Goal: Task Accomplishment & Management: Manage account settings

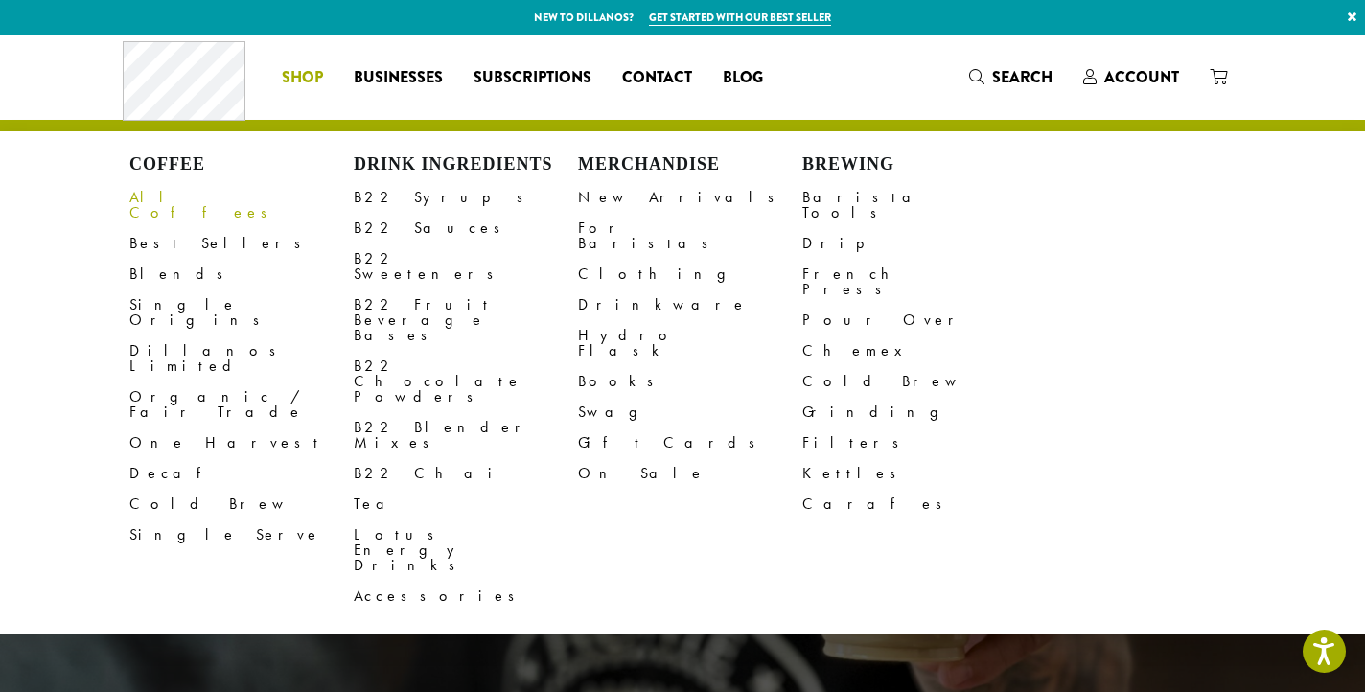
click at [186, 200] on link "All Coffees" at bounding box center [241, 205] width 224 height 46
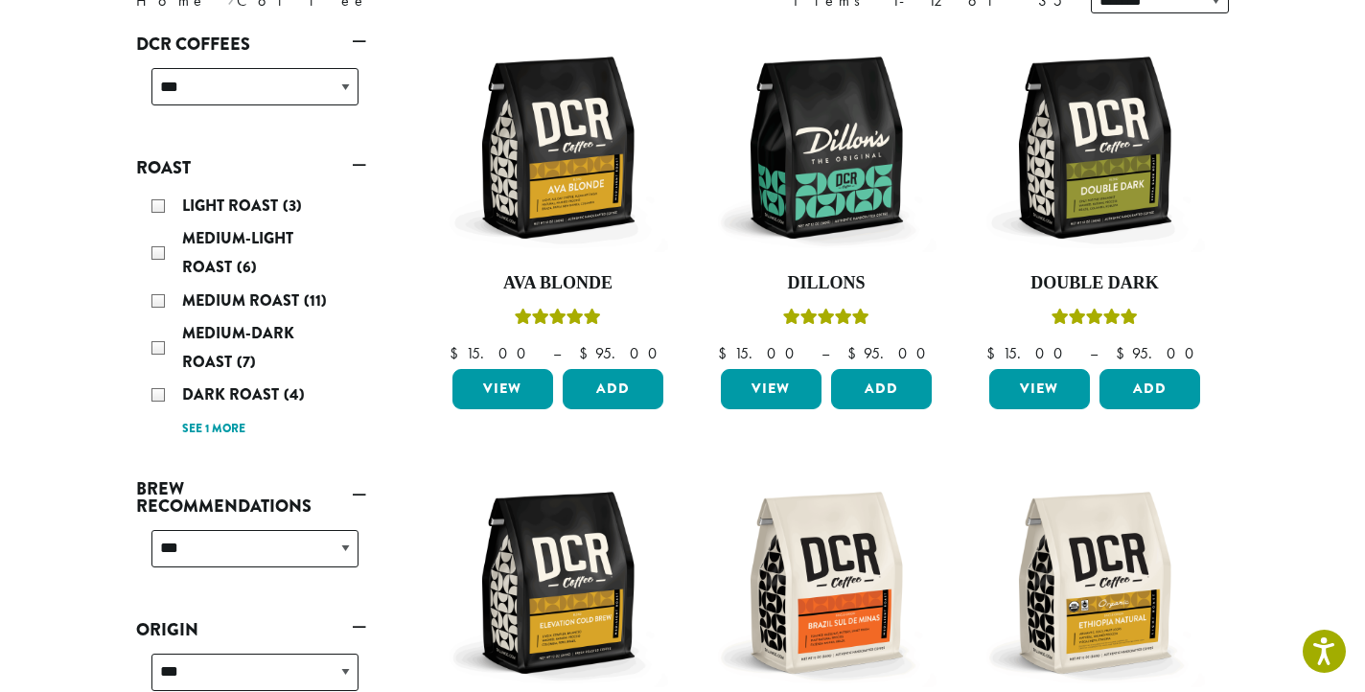
scroll to position [304, 0]
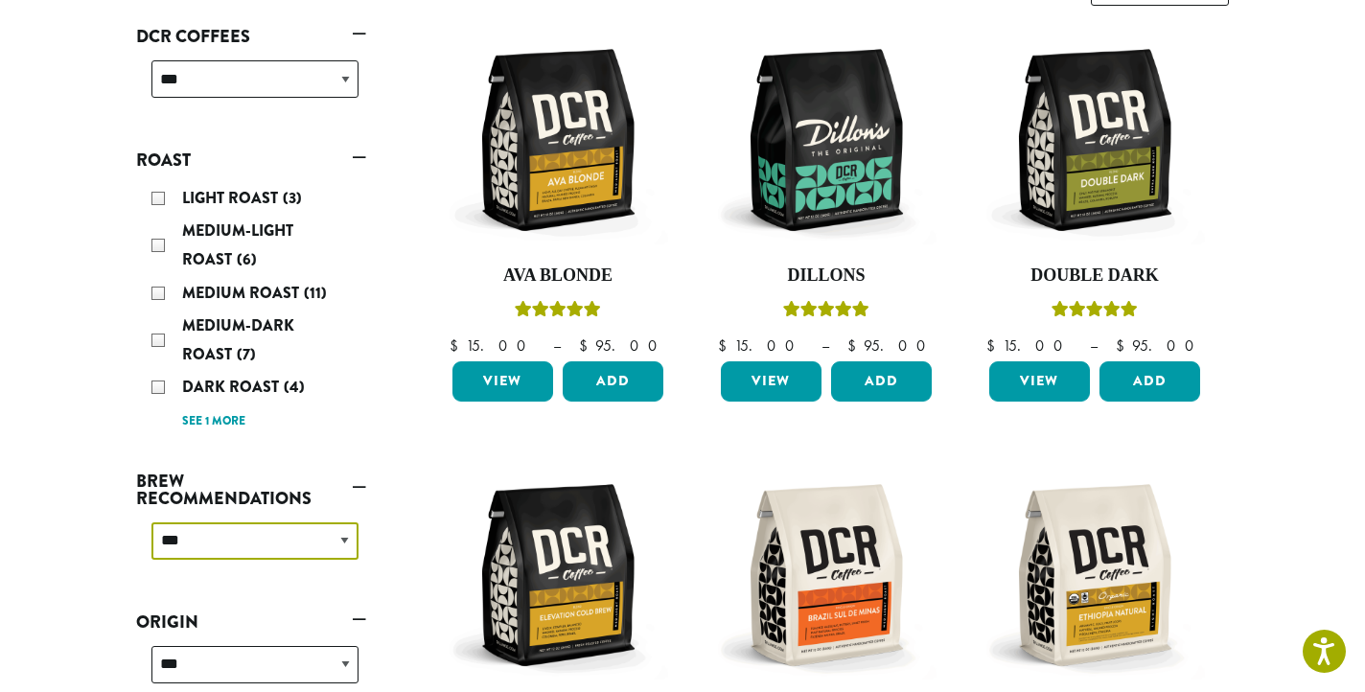
select select "********"
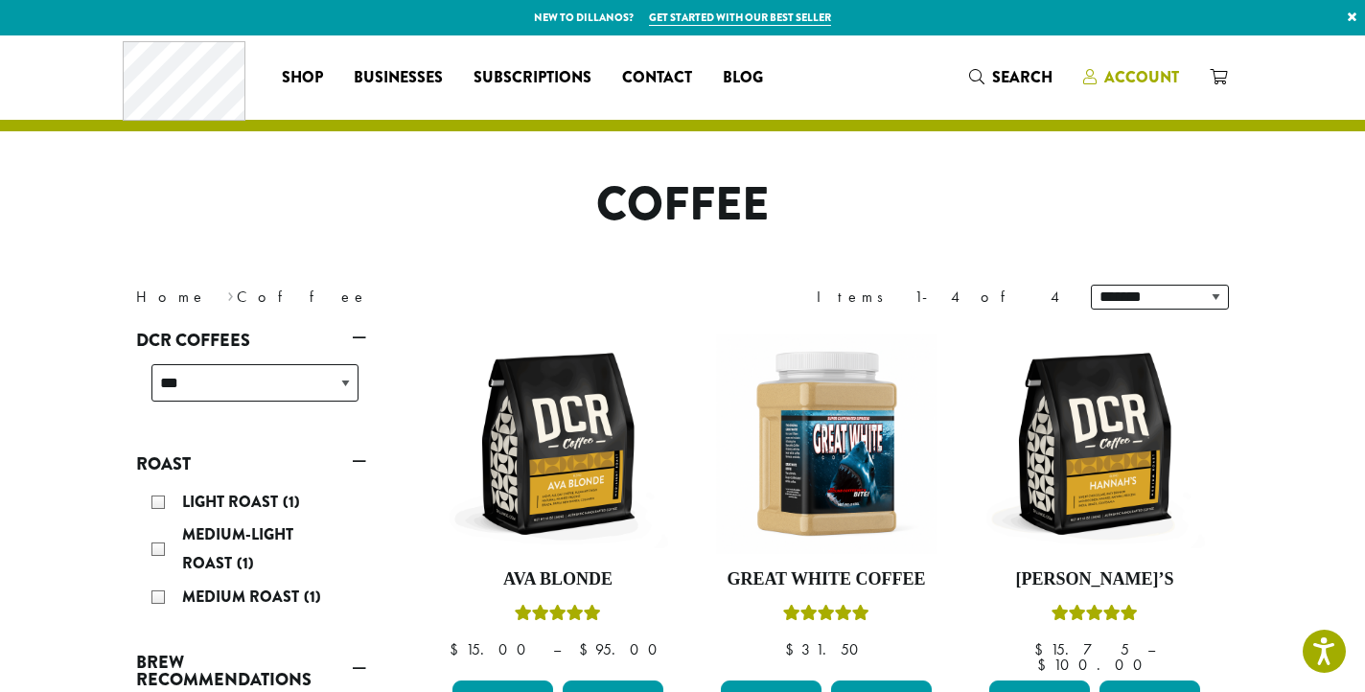
click at [1148, 80] on span "Account" at bounding box center [1141, 77] width 75 height 22
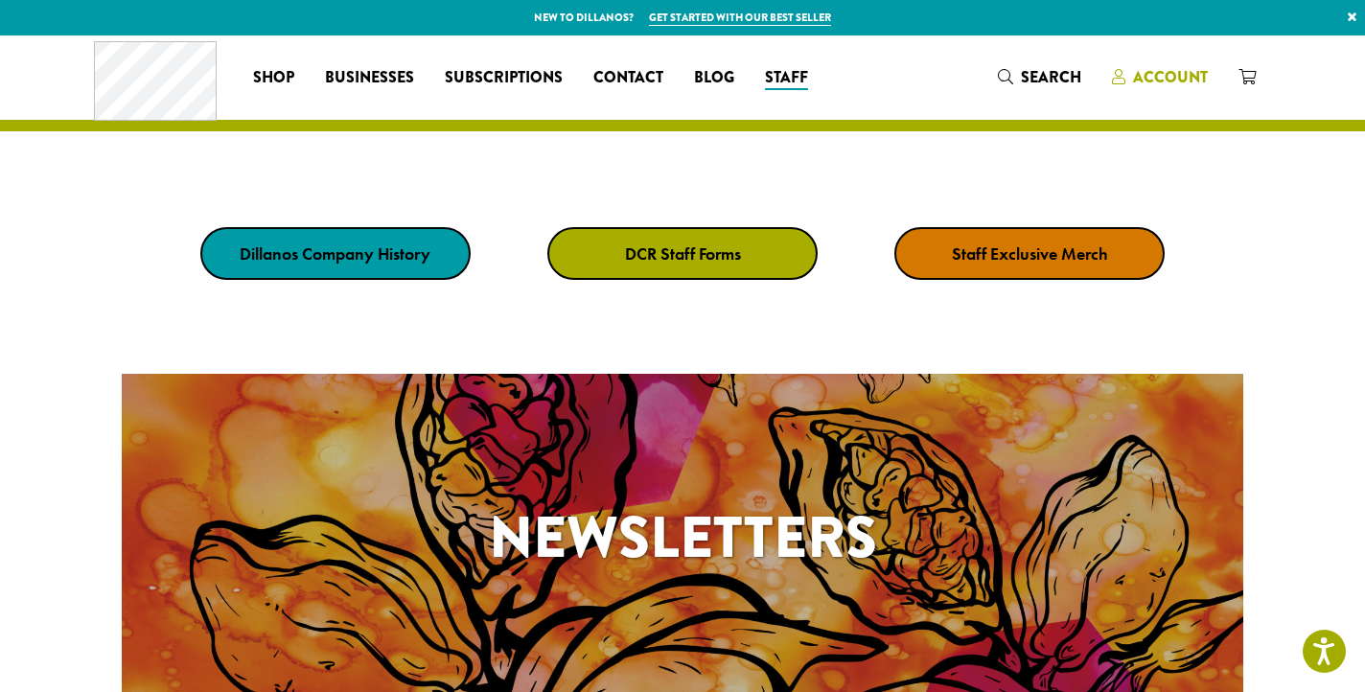
click at [1168, 76] on span "Account" at bounding box center [1170, 77] width 75 height 22
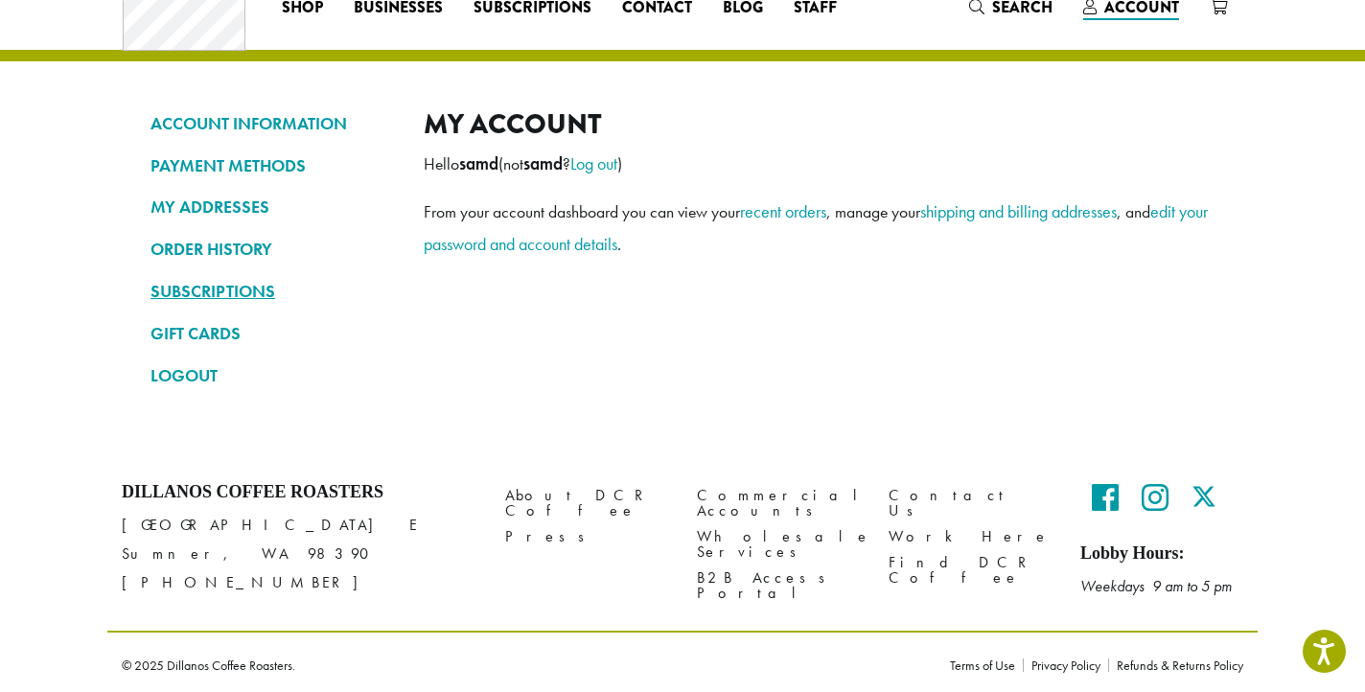
scroll to position [69, 0]
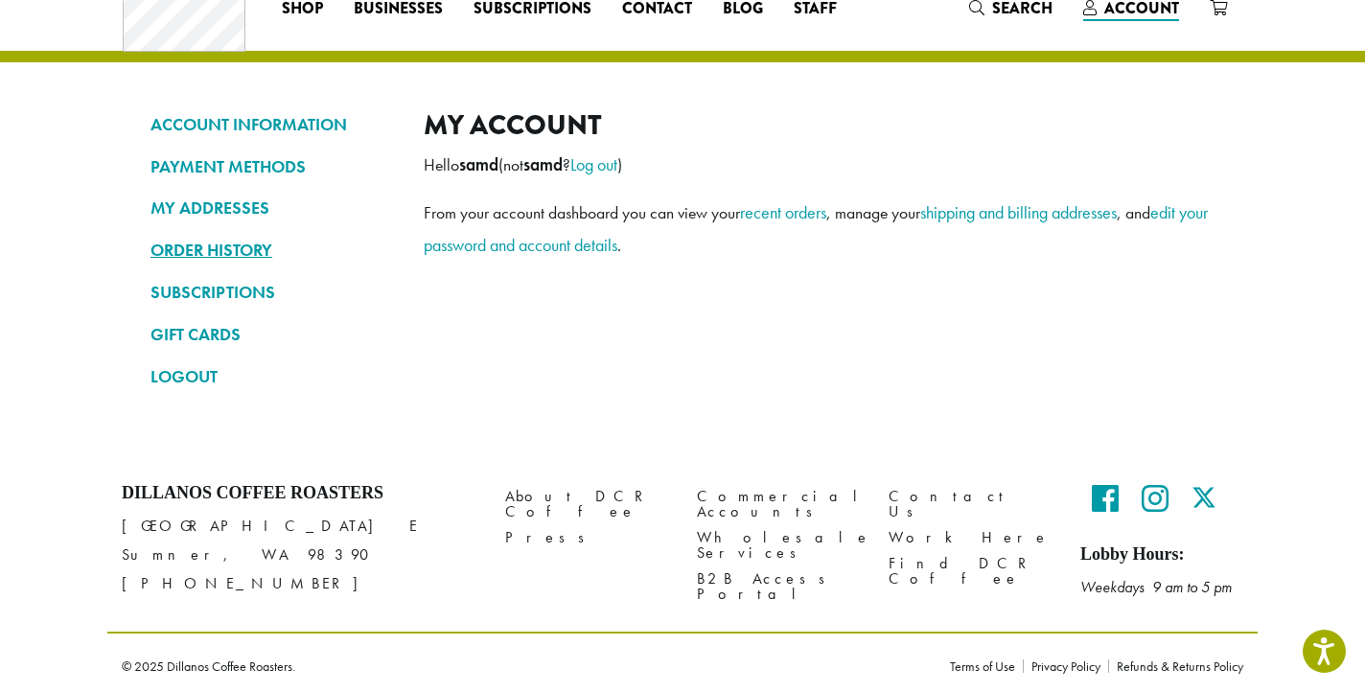
click at [240, 238] on link "ORDER HISTORY" at bounding box center [272, 250] width 244 height 33
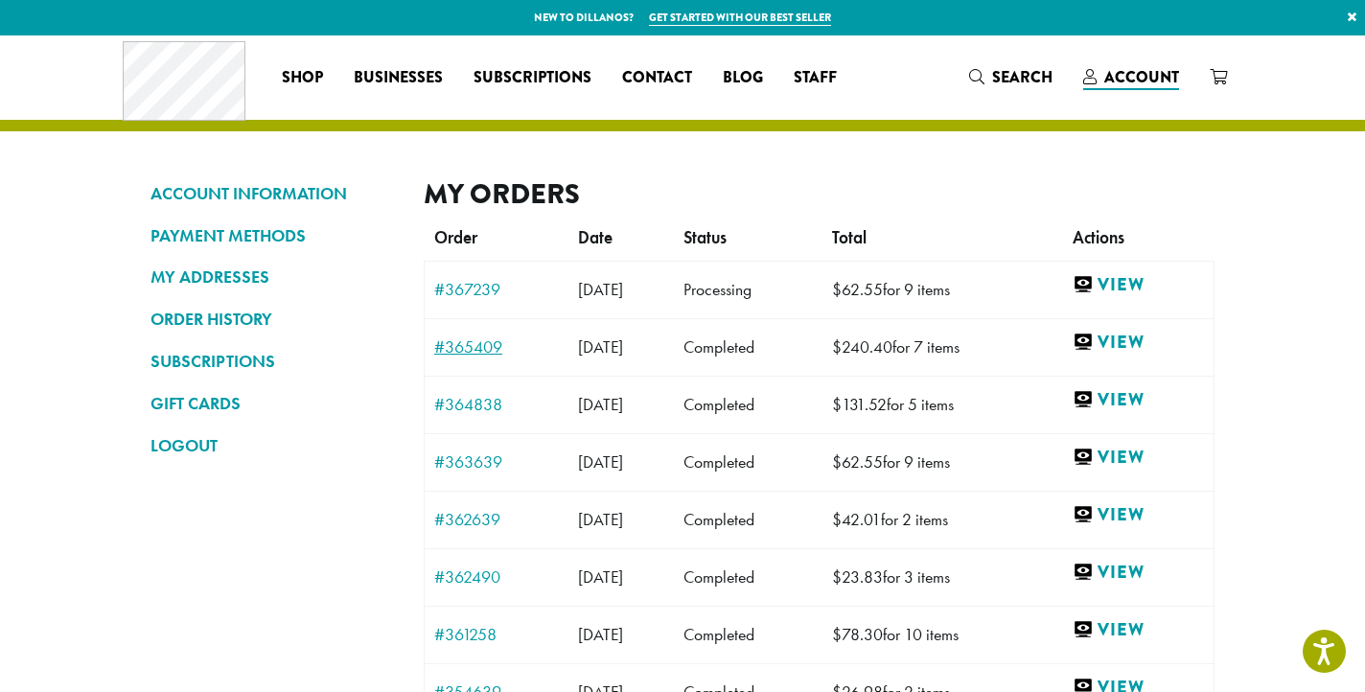
click at [460, 346] on link "#365409" at bounding box center [496, 346] width 125 height 17
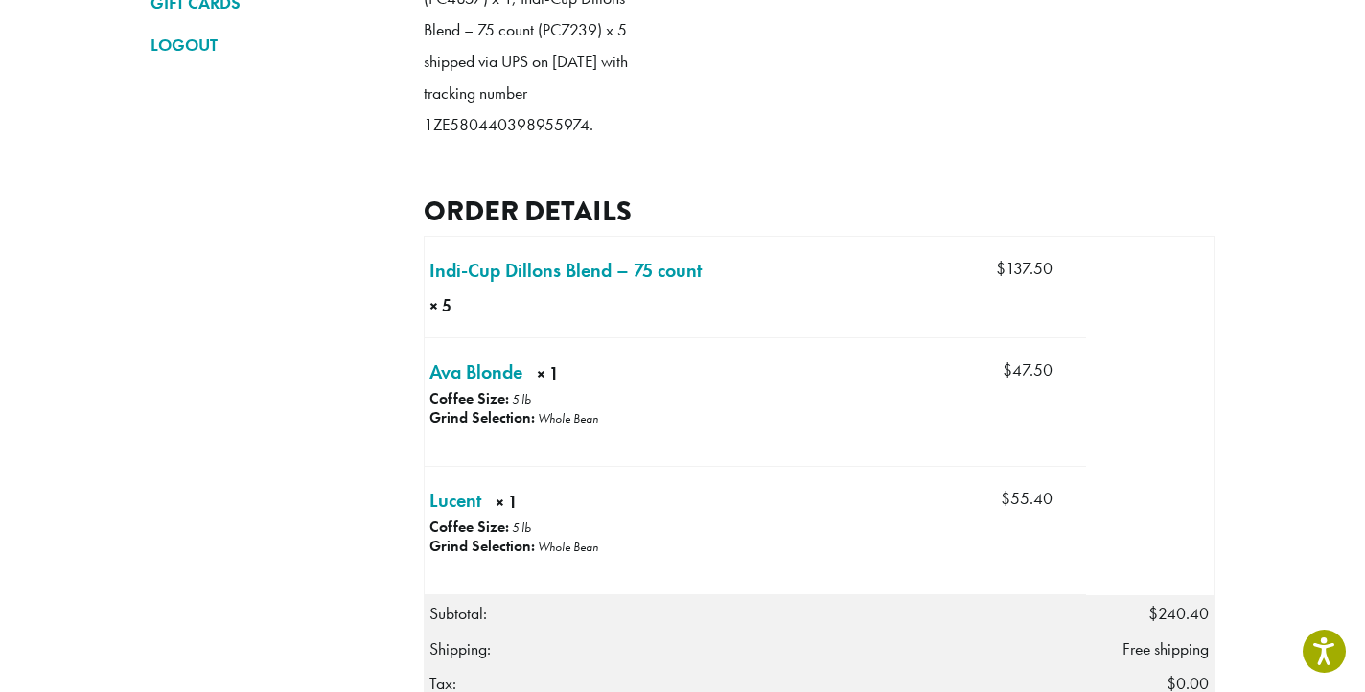
scroll to position [403, 0]
